Goal: Complete application form: Complete application form

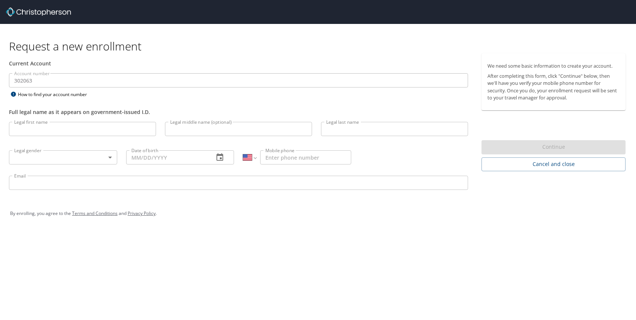
select select "US"
click at [105, 127] on input "Legal first name" at bounding box center [82, 129] width 147 height 14
type input "[PERSON_NAME]"
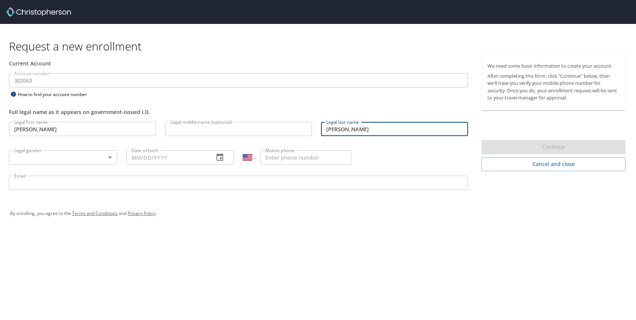
type input "[PERSON_NAME]"
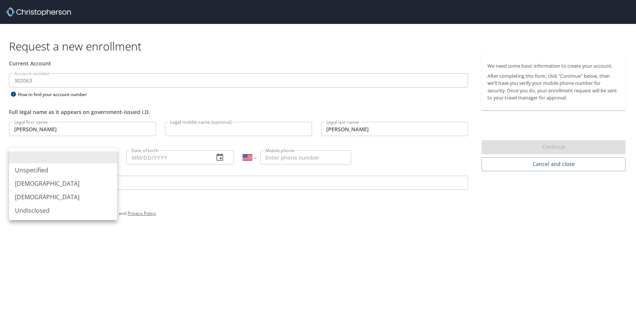
click at [36, 162] on body "Request a new enrollment Current Account Account number 302063 Account number H…" at bounding box center [318, 160] width 636 height 320
click at [26, 181] on li "[DEMOGRAPHIC_DATA]" at bounding box center [63, 183] width 108 height 13
type input "[DEMOGRAPHIC_DATA]"
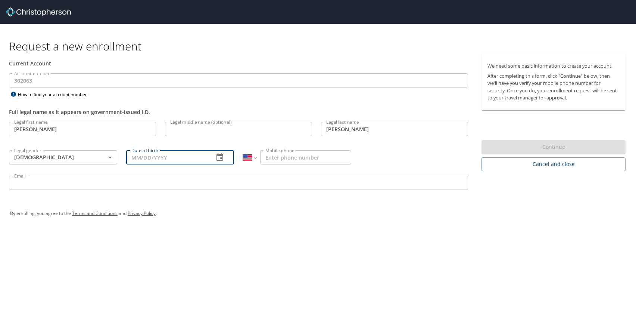
click at [141, 155] on input "Date of birth" at bounding box center [167, 157] width 82 height 14
type input "[DATE]"
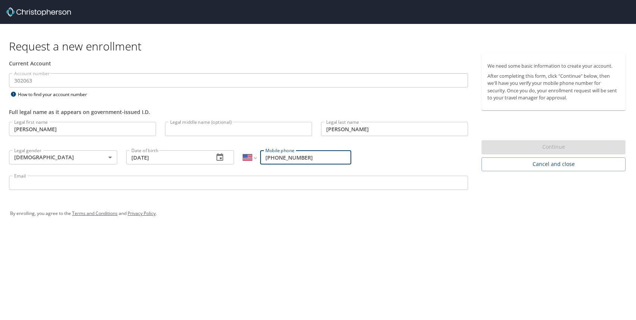
type input "[PHONE_NUMBER]"
click at [127, 187] on input "Email" at bounding box center [238, 183] width 459 height 14
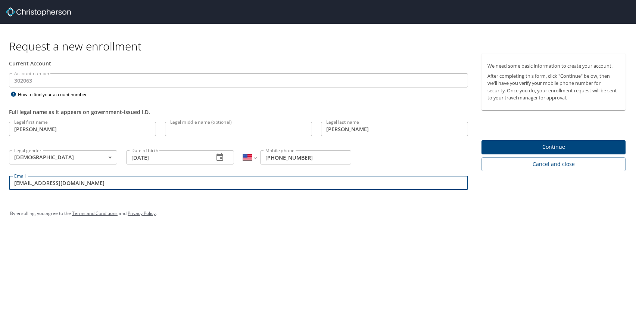
type input "[EMAIL_ADDRESS][DOMAIN_NAME]"
click at [563, 145] on span "Continue" at bounding box center [554, 146] width 132 height 9
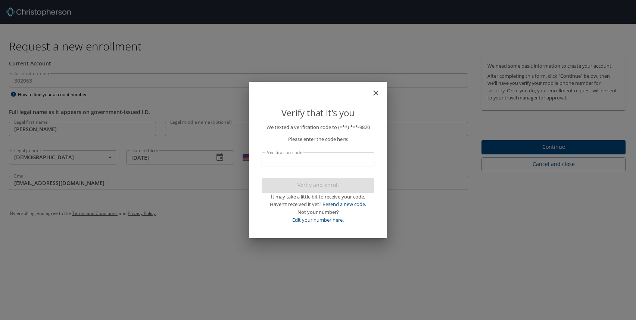
click at [348, 160] on input "Verification code" at bounding box center [318, 159] width 113 height 14
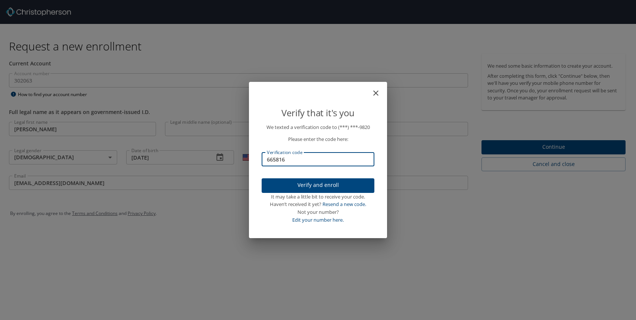
type input "665816"
click at [348, 180] on span "Verify and enroll" at bounding box center [318, 184] width 101 height 9
